Goal: Information Seeking & Learning: Learn about a topic

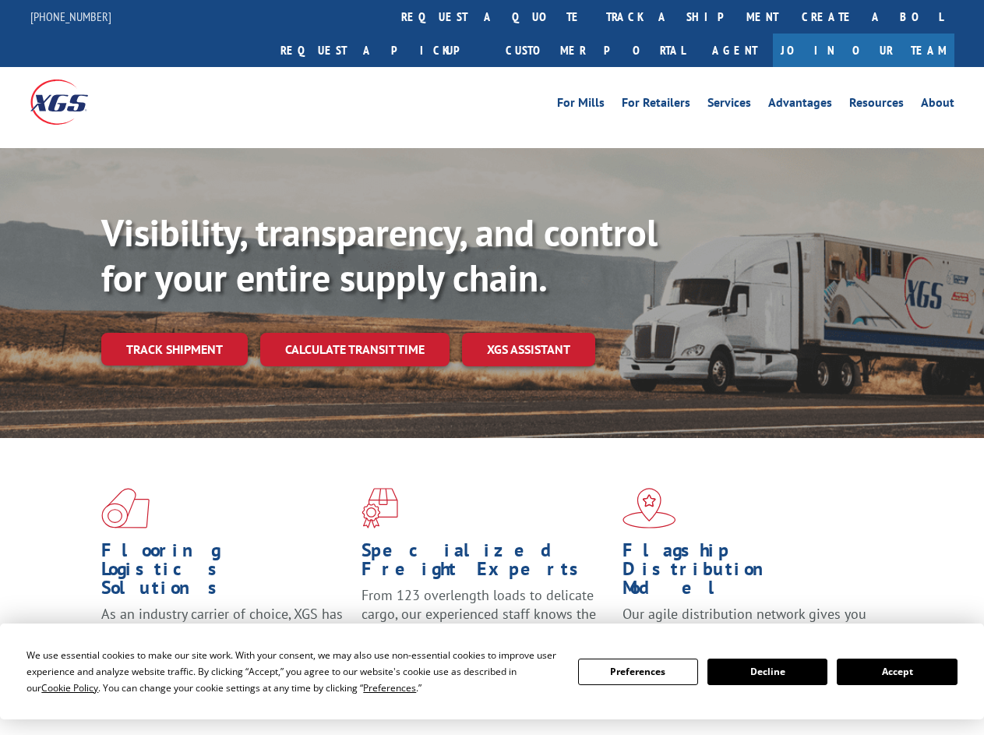
click at [492, 367] on div "Visibility, transparency, and control for your entire supply chain. Track shipm…" at bounding box center [542, 318] width 883 height 217
click at [55, 687] on span "Cookie Policy" at bounding box center [69, 687] width 57 height 13
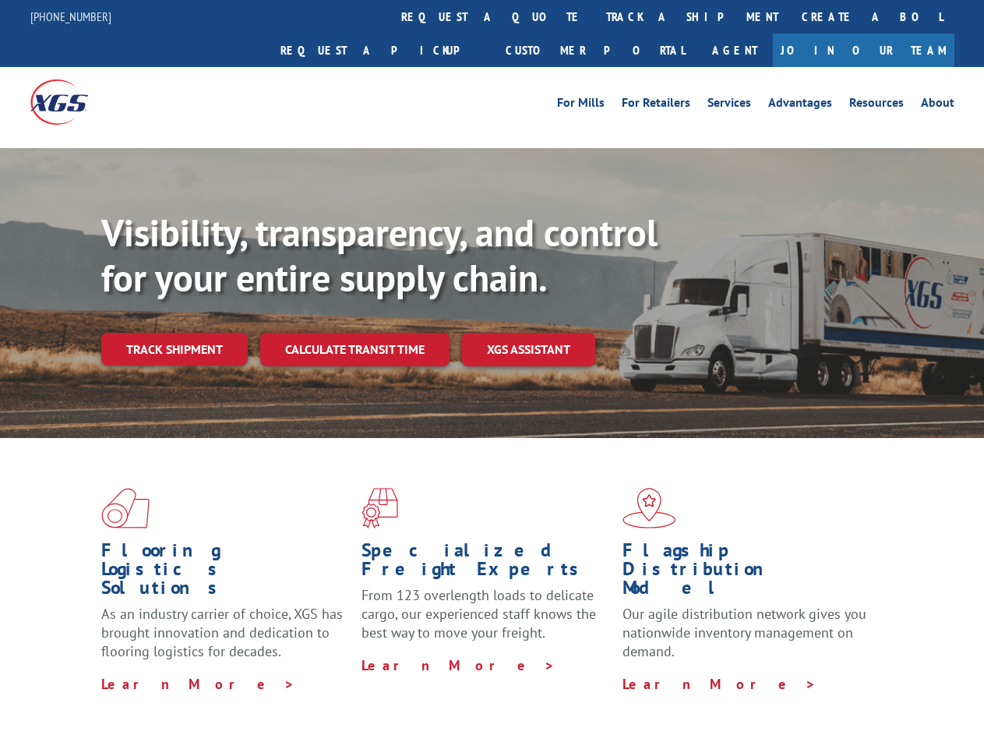
click at [375, 687] on div "Flooring Logistics Solutions As an industry carrier of choice, XGS has brought …" at bounding box center [492, 594] width 984 height 313
click at [638, 672] on div "Flooring Logistics Solutions As an industry carrier of choice, XGS has brought …" at bounding box center [492, 590] width 984 height 305
click at [768, 672] on div "Flooring Logistics Solutions As an industry carrier of choice, XGS has brought …" at bounding box center [492, 590] width 984 height 305
click at [897, 672] on div "Flooring Logistics Solutions As an industry carrier of choice, XGS has brought …" at bounding box center [492, 590] width 984 height 305
click at [492, 367] on div "Visibility, transparency, and control for your entire supply chain. Track shipm…" at bounding box center [542, 318] width 883 height 217
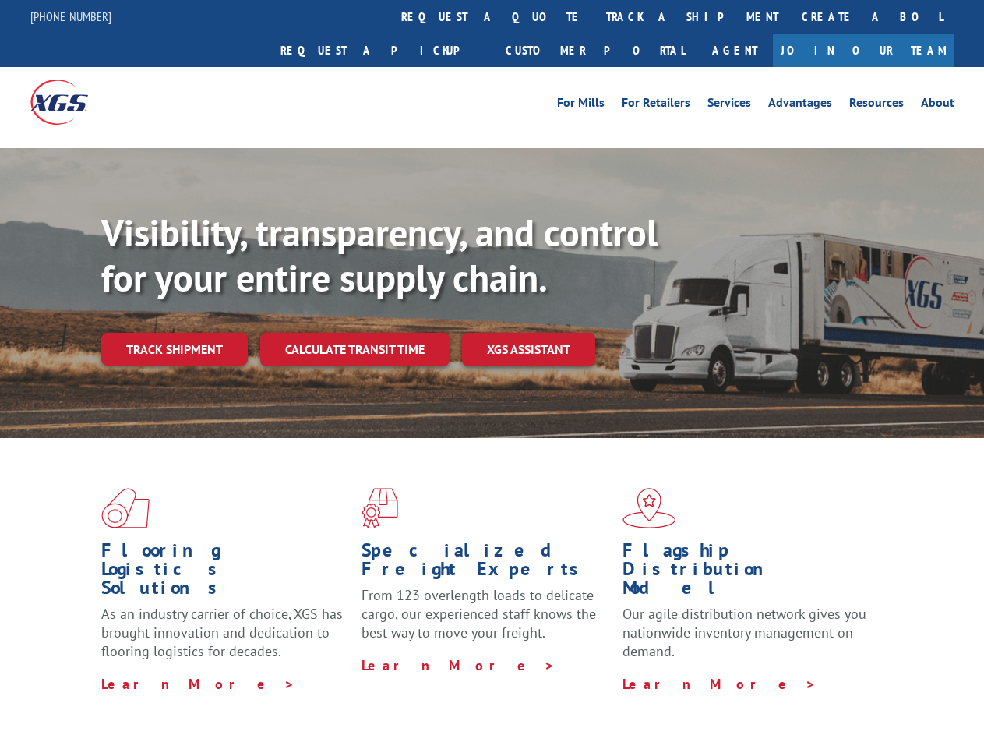
click at [446, 541] on h1 "Specialized Freight Experts" at bounding box center [486, 563] width 249 height 45
click at [544, 541] on h1 "Specialized Freight Experts" at bounding box center [486, 563] width 249 height 45
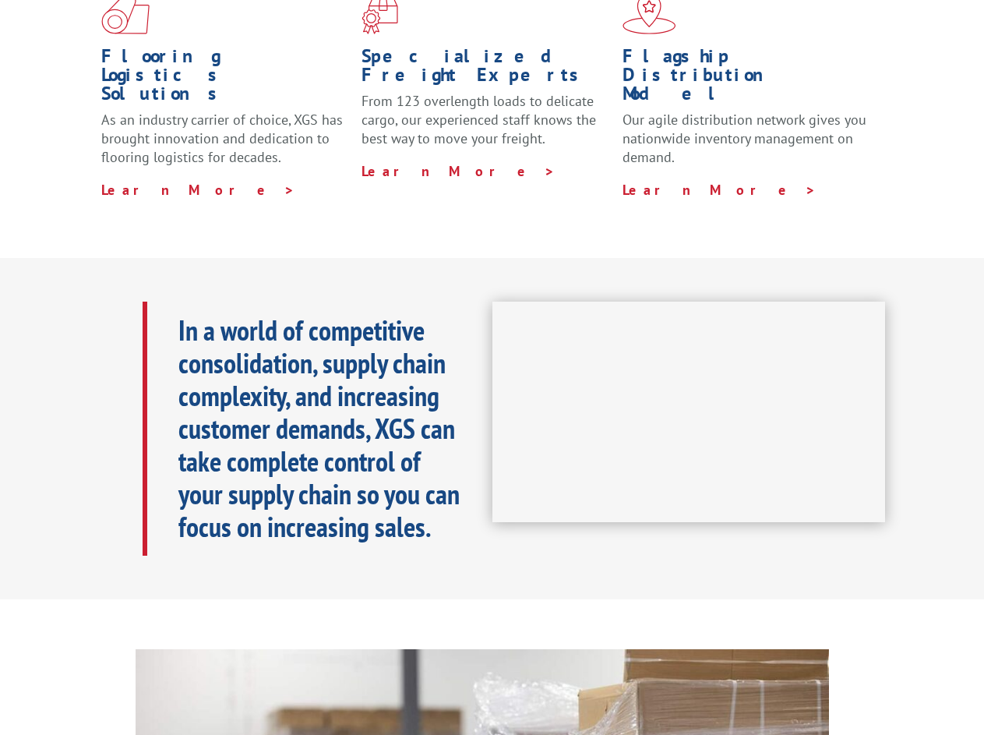
click at [641, 47] on h1 "Flagship Distribution Model" at bounding box center [747, 79] width 249 height 64
